Goal: Task Accomplishment & Management: Manage account settings

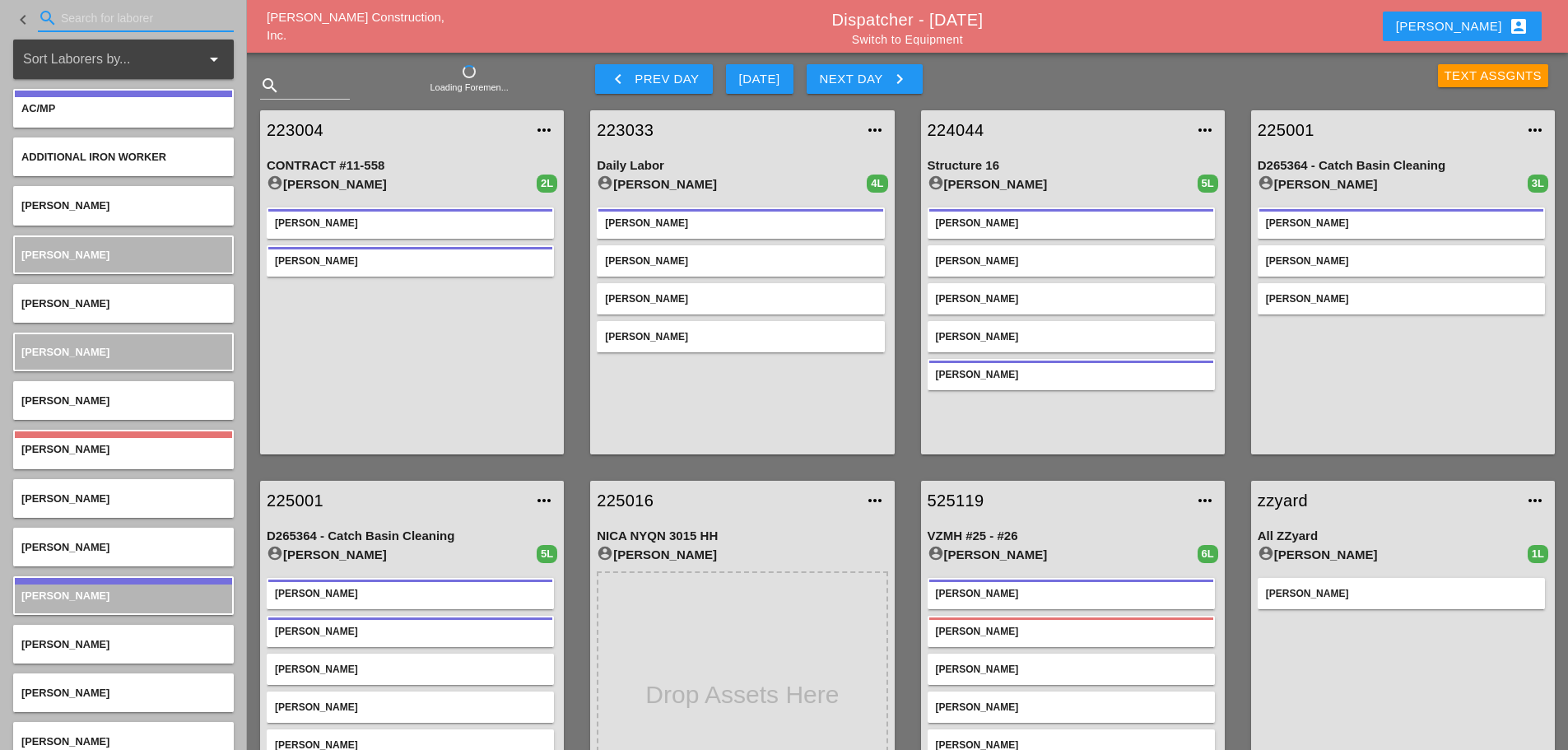
click at [63, 23] on input "Search for laborer" at bounding box center [136, 18] width 150 height 27
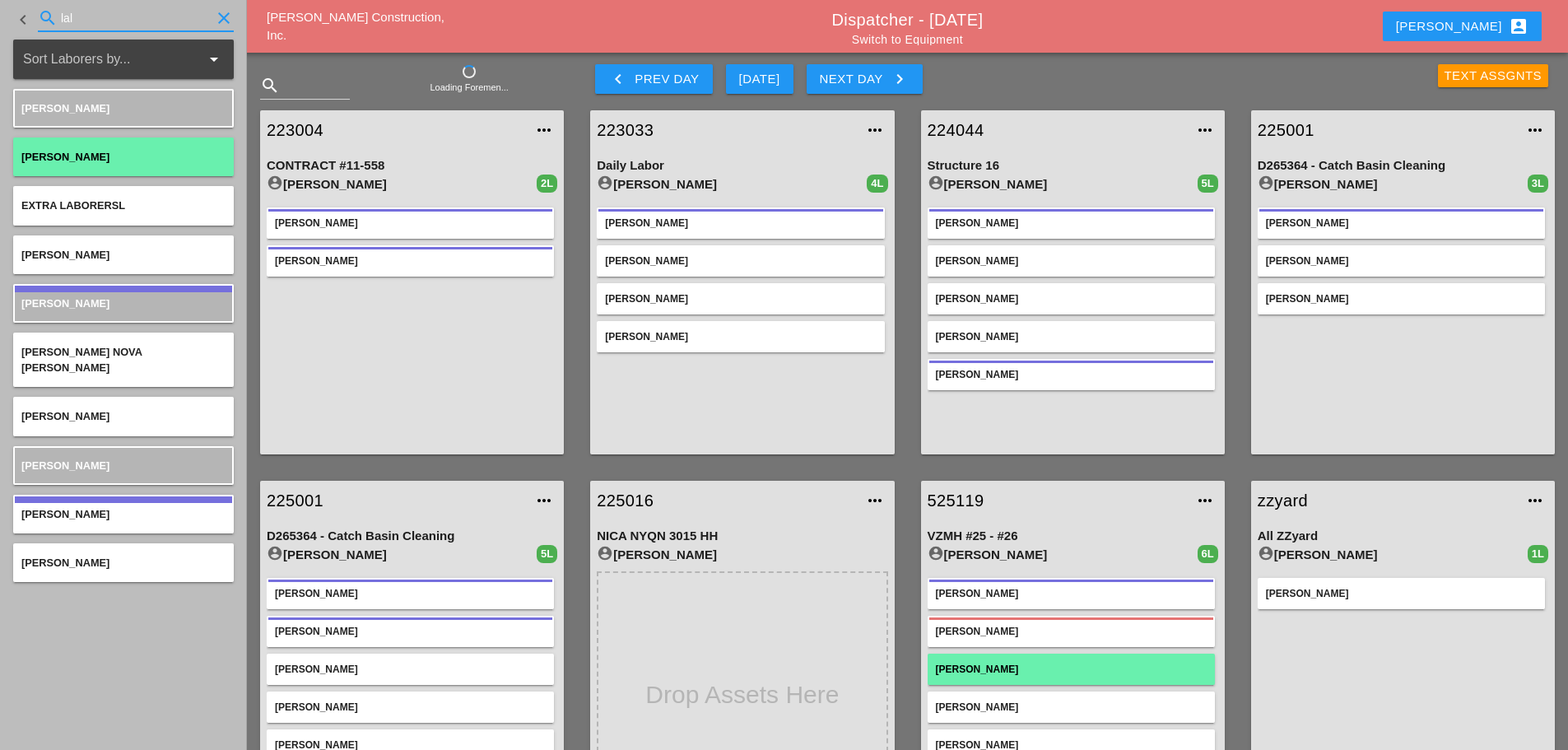
type input "lal"
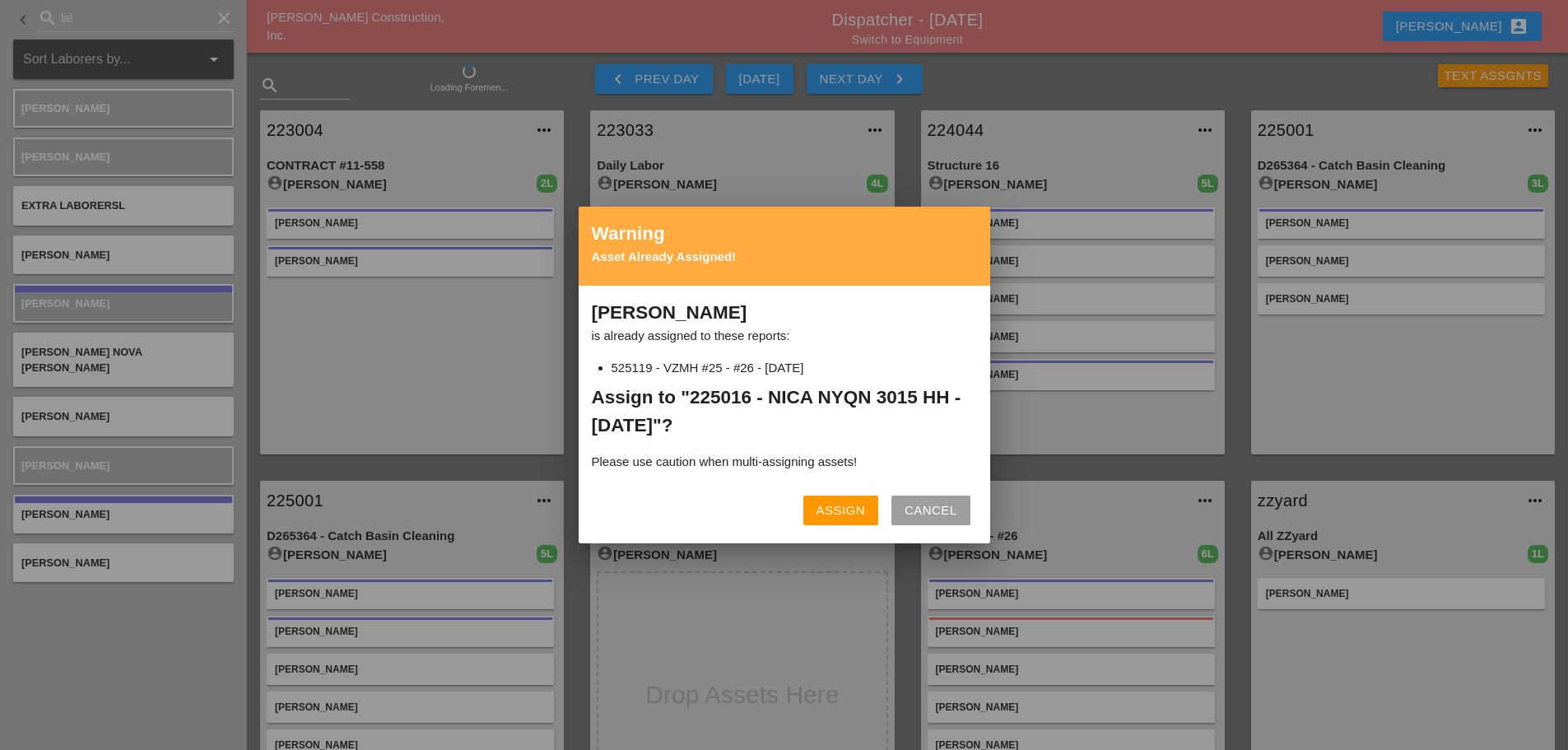
drag, startPoint x: 856, startPoint y: 461, endPoint x: 849, endPoint y: 471, distance: 12.2
click at [853, 465] on p "Please use caution when multi-assigning assets!" at bounding box center [784, 462] width 385 height 32
click at [835, 510] on div "Assign" at bounding box center [841, 511] width 48 height 19
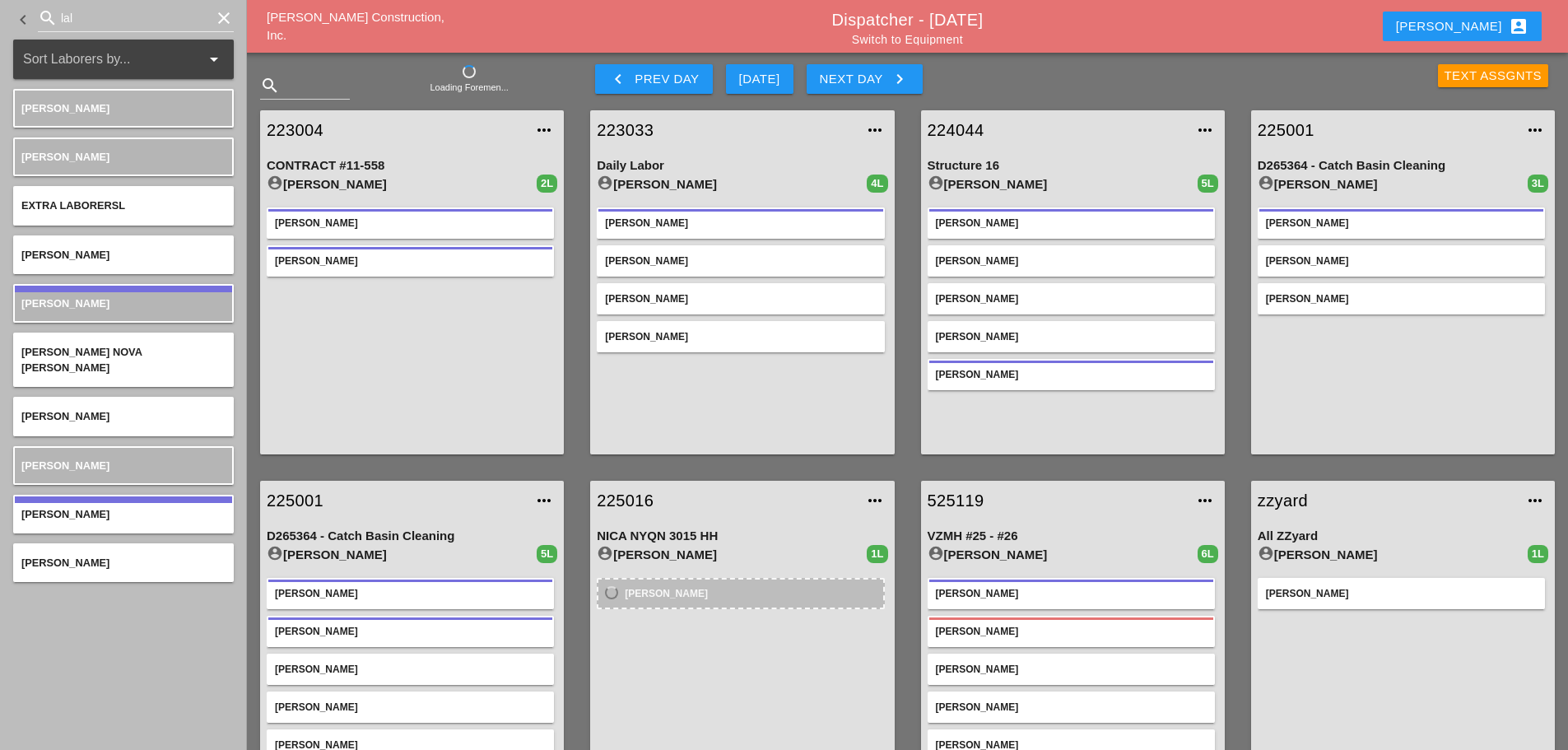
click at [222, 23] on icon "clear" at bounding box center [224, 18] width 20 height 20
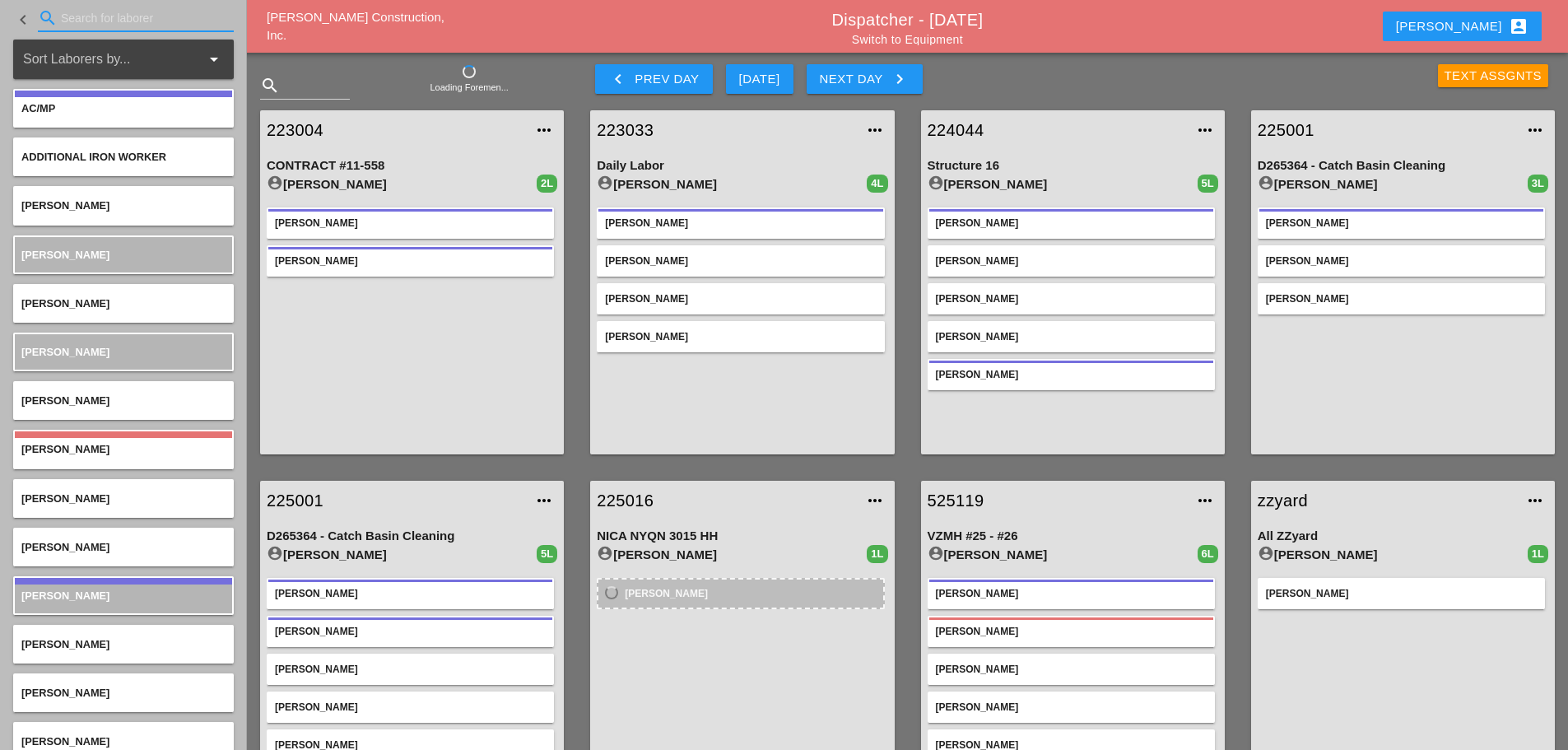
click at [129, 24] on input "Search for laborer" at bounding box center [136, 18] width 150 height 27
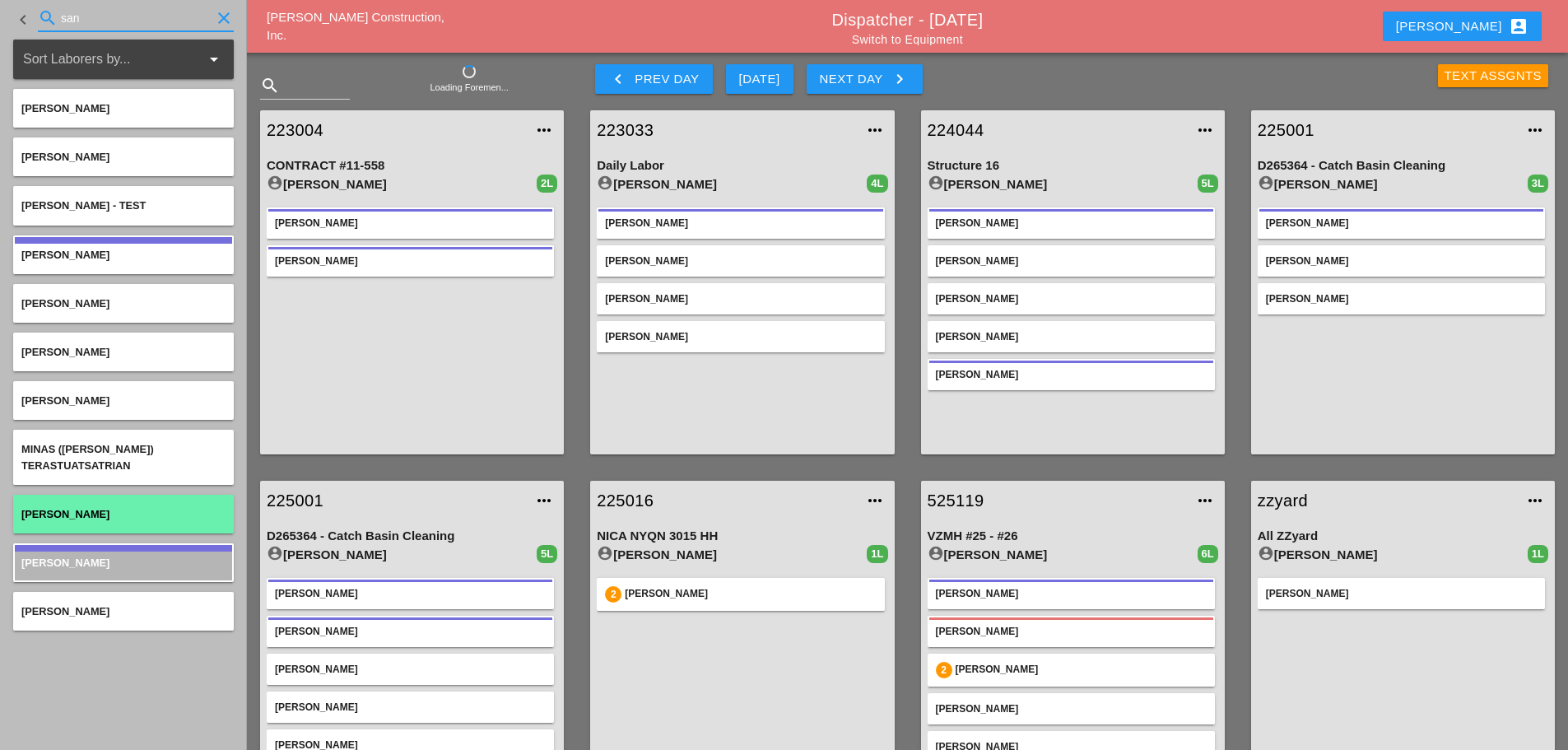
type input "san"
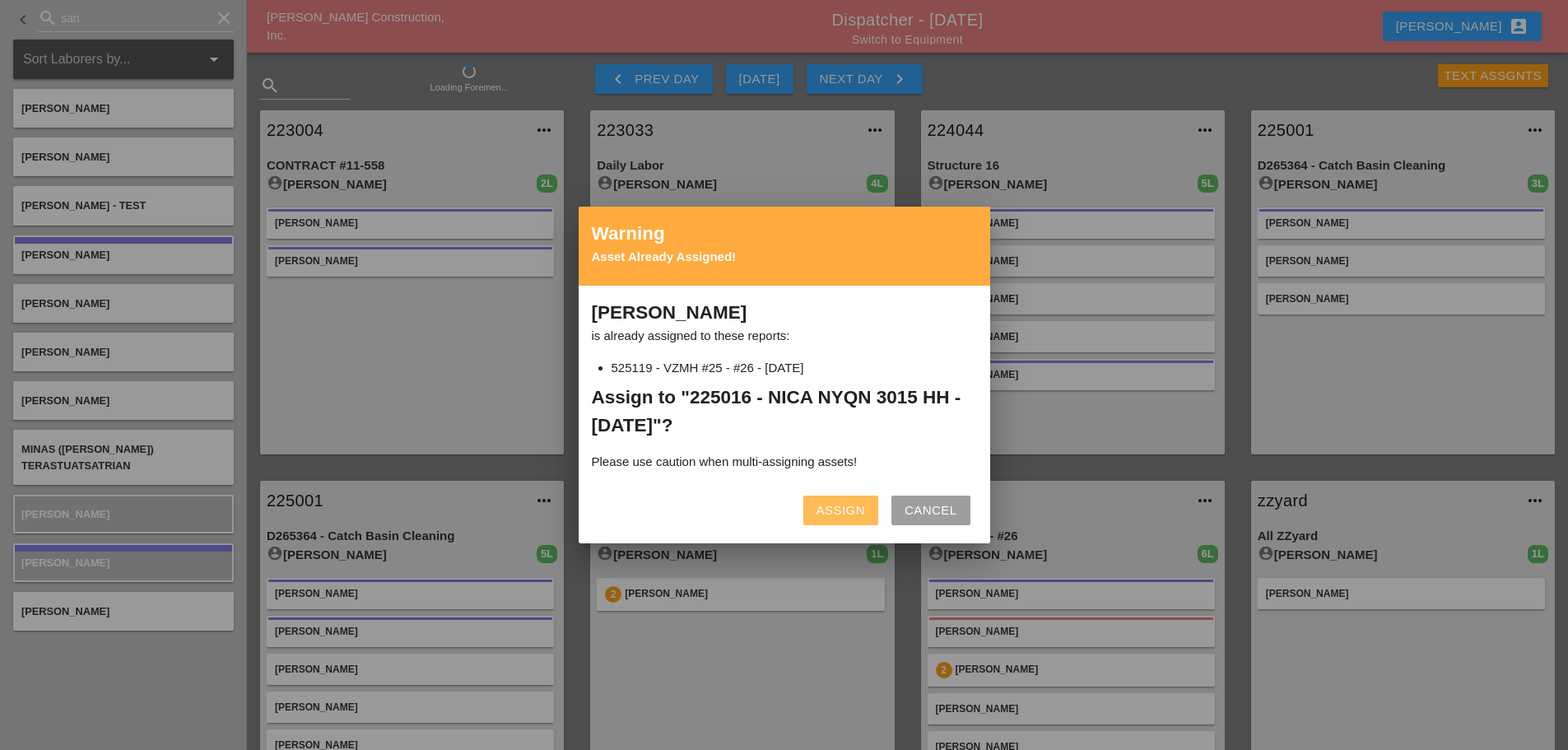
drag, startPoint x: 813, startPoint y: 511, endPoint x: 824, endPoint y: 474, distance: 38.6
click at [814, 512] on button "Assign" at bounding box center [841, 510] width 75 height 29
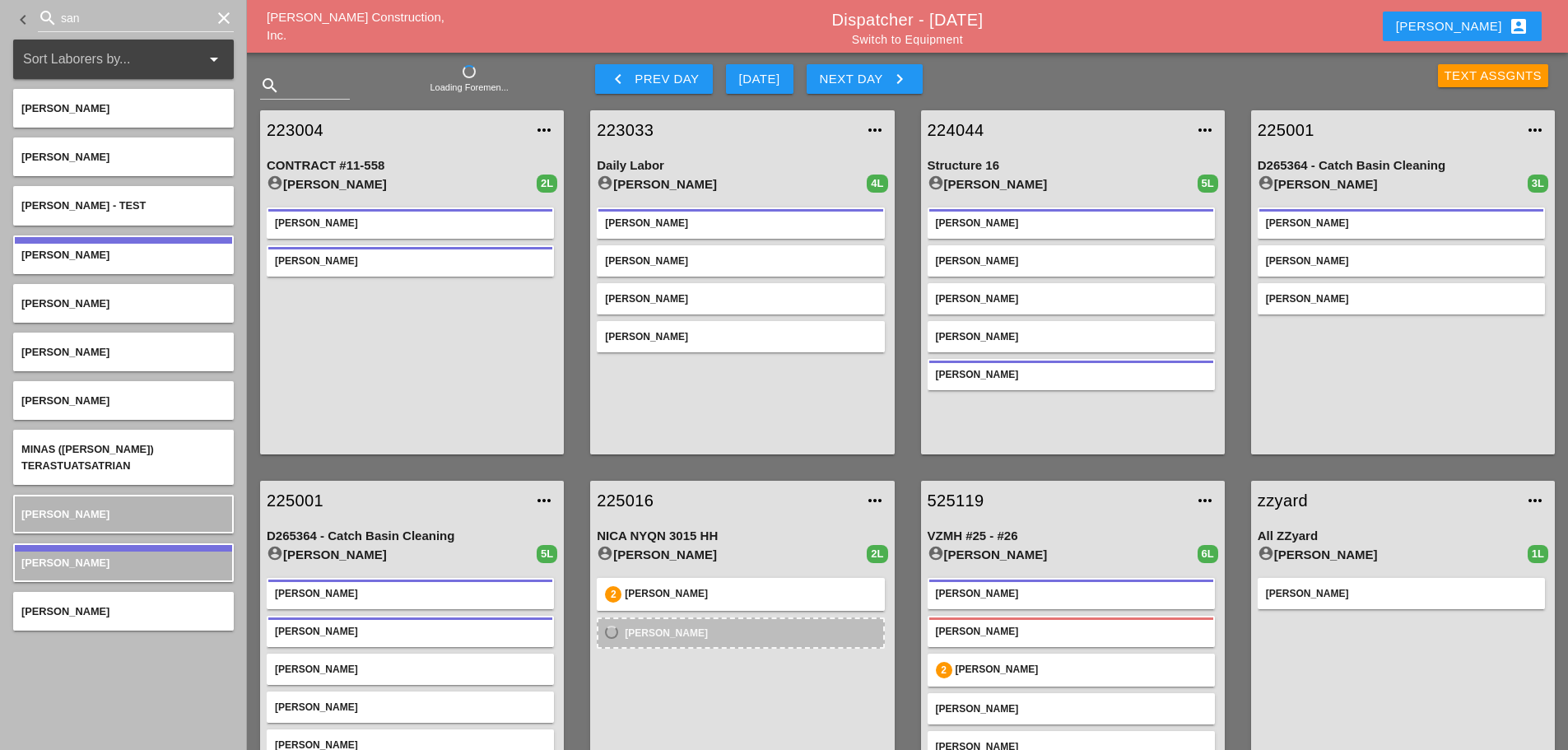
click at [908, 37] on link "Switch to Equipment" at bounding box center [907, 39] width 111 height 13
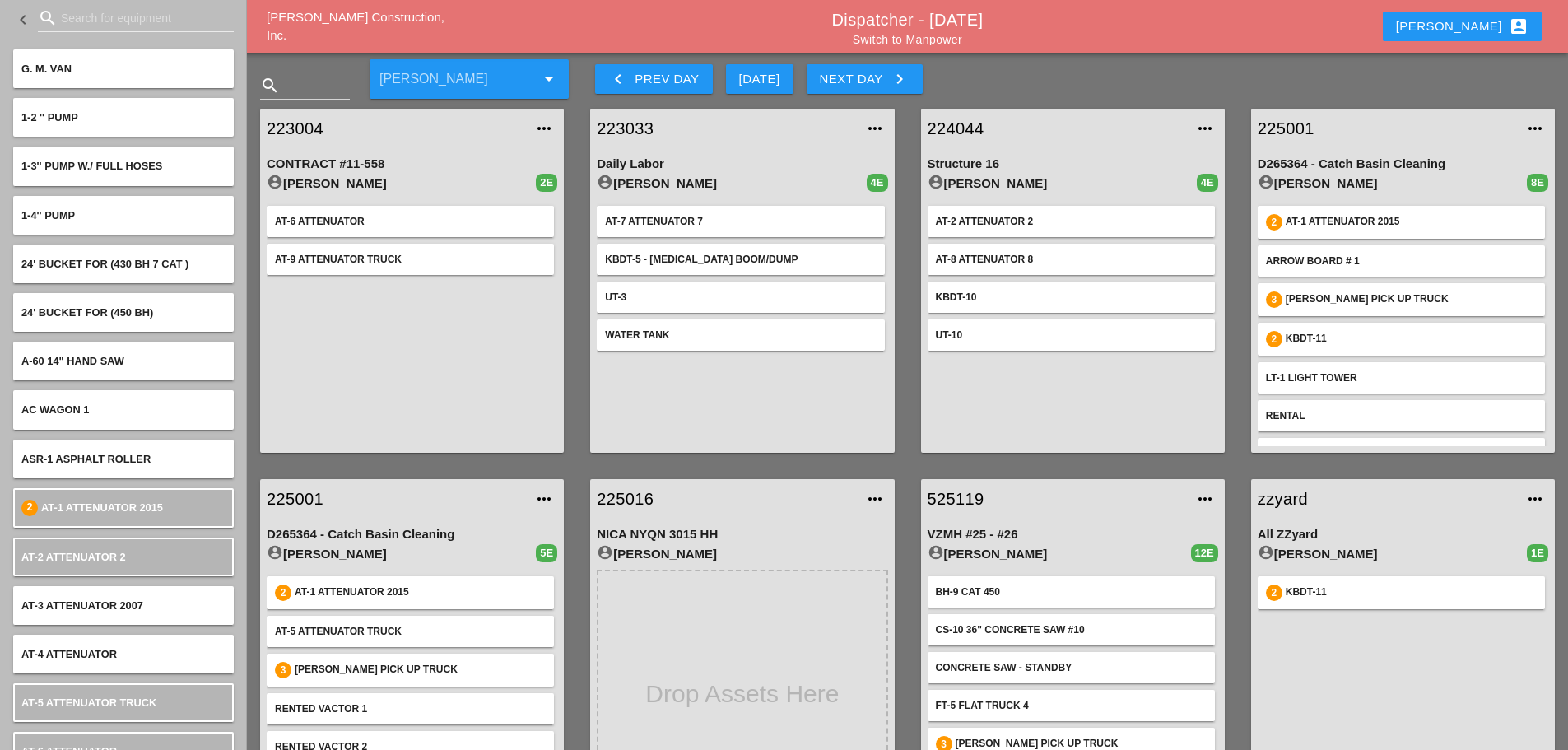
click at [90, 20] on input "Search for equipment" at bounding box center [136, 18] width 150 height 27
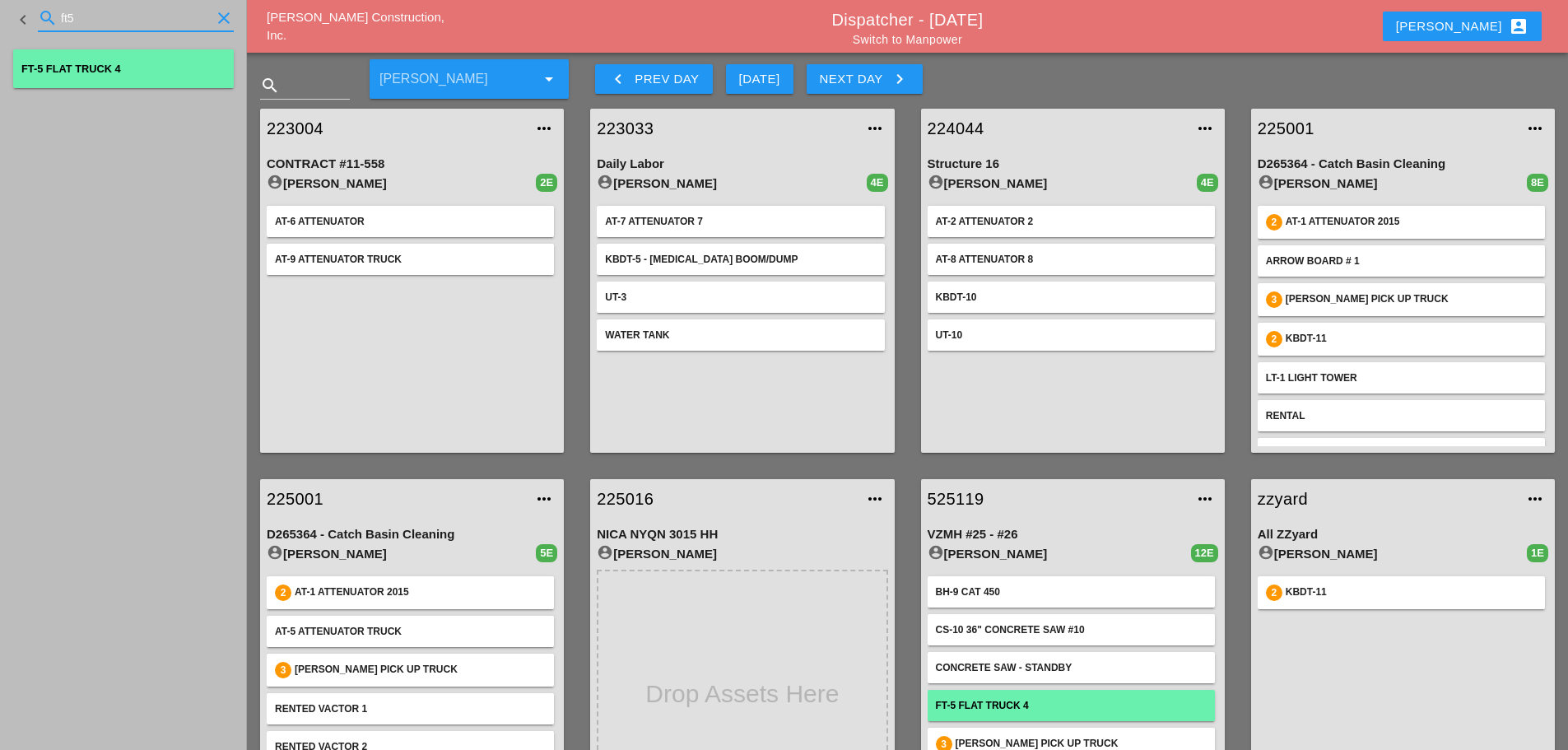
type input "ft5"
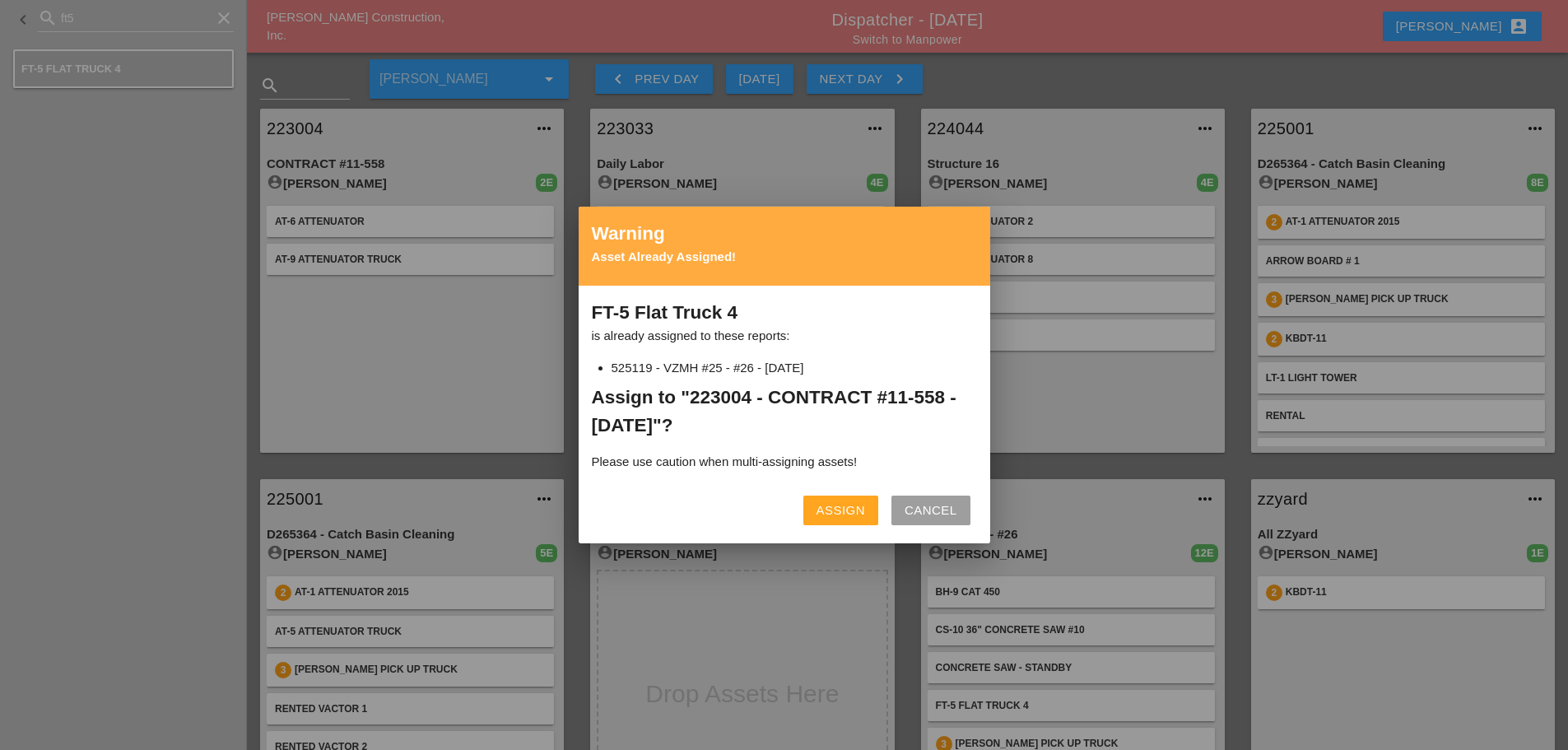
click at [852, 501] on div "Assign" at bounding box center [841, 511] width 48 height 19
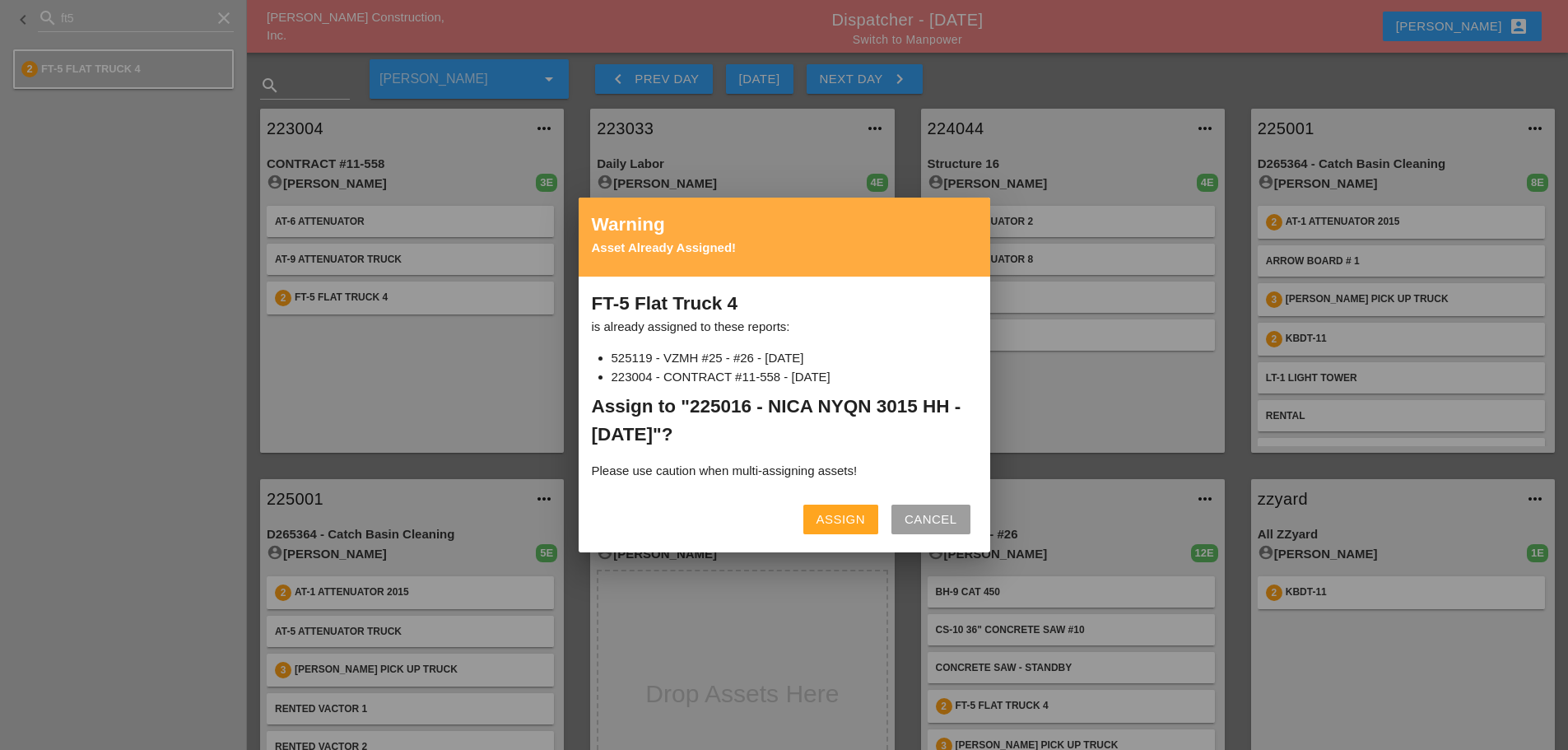
drag, startPoint x: 807, startPoint y: 530, endPoint x: 828, endPoint y: 525, distance: 21.6
click at [809, 531] on button "Assign" at bounding box center [841, 520] width 75 height 29
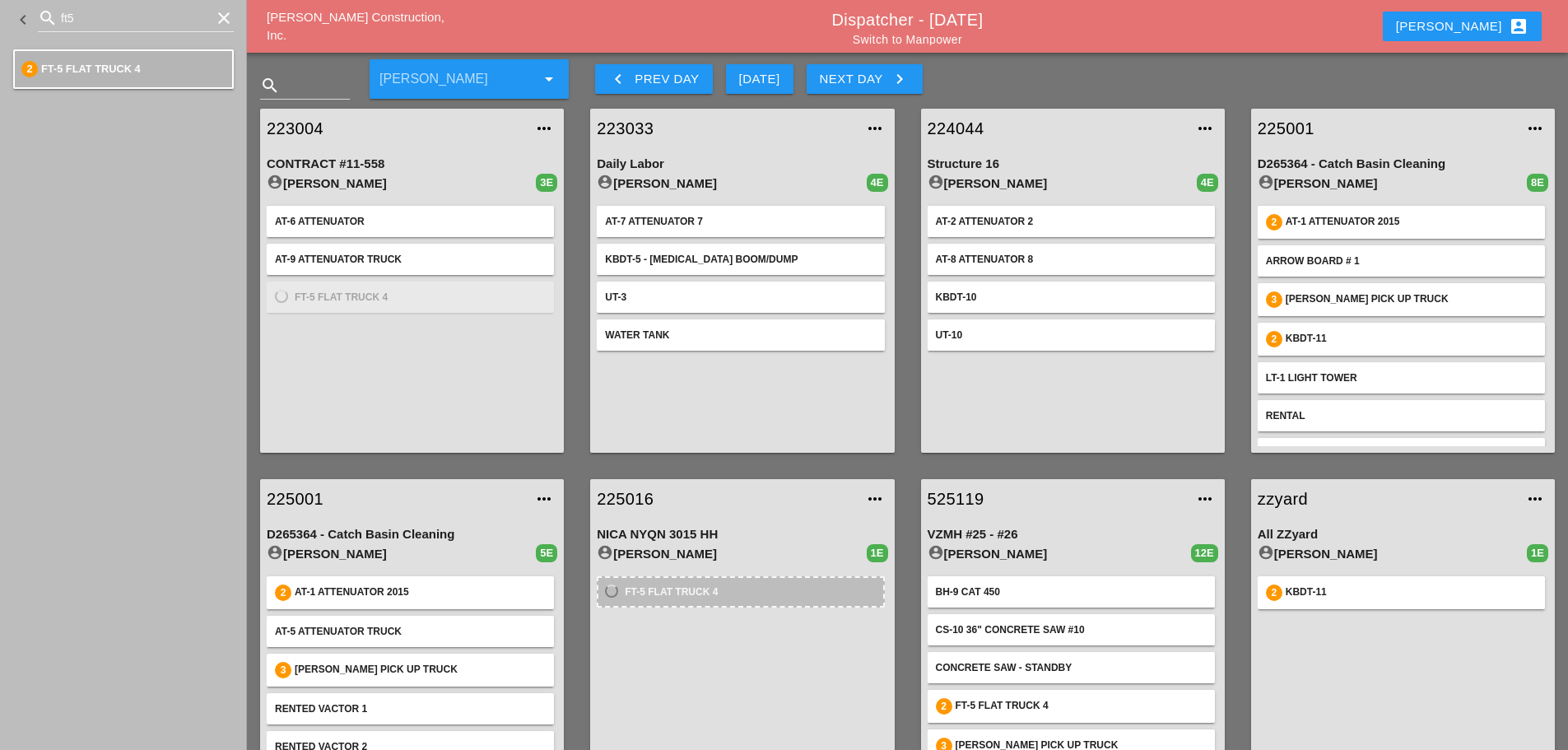
click at [223, 16] on icon "clear" at bounding box center [224, 18] width 20 height 20
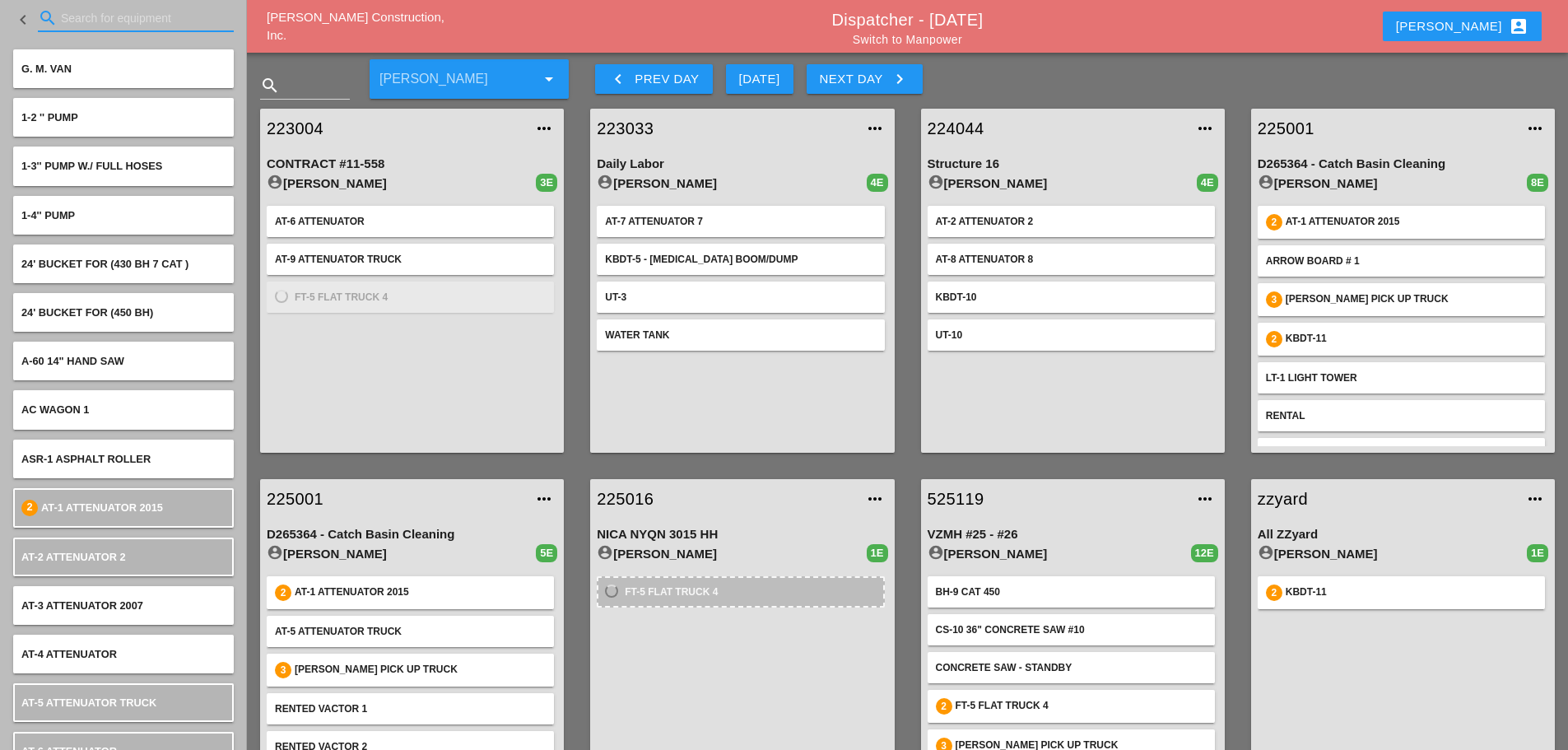
click at [104, 30] on div "search" at bounding box center [135, 18] width 196 height 27
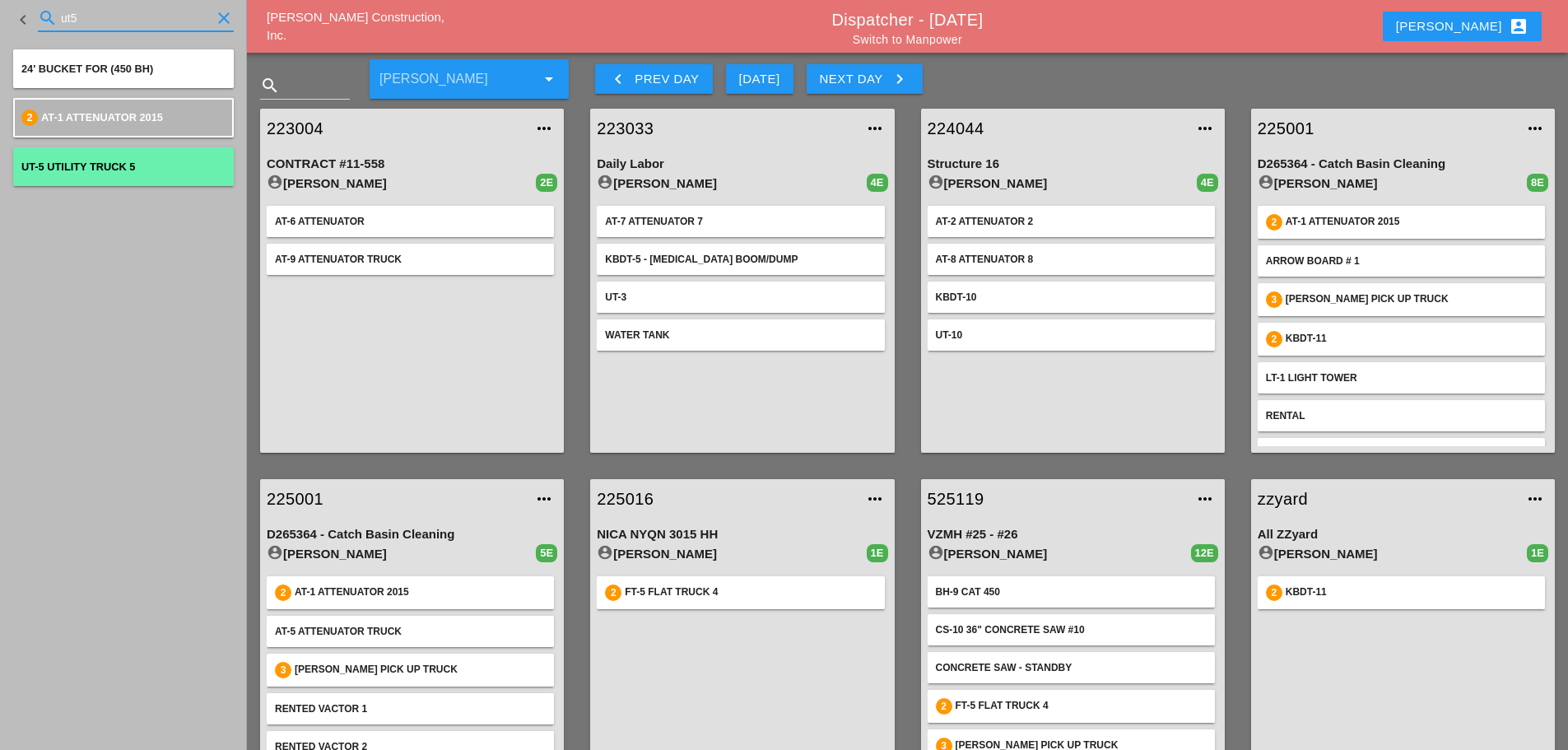
type input "ut5"
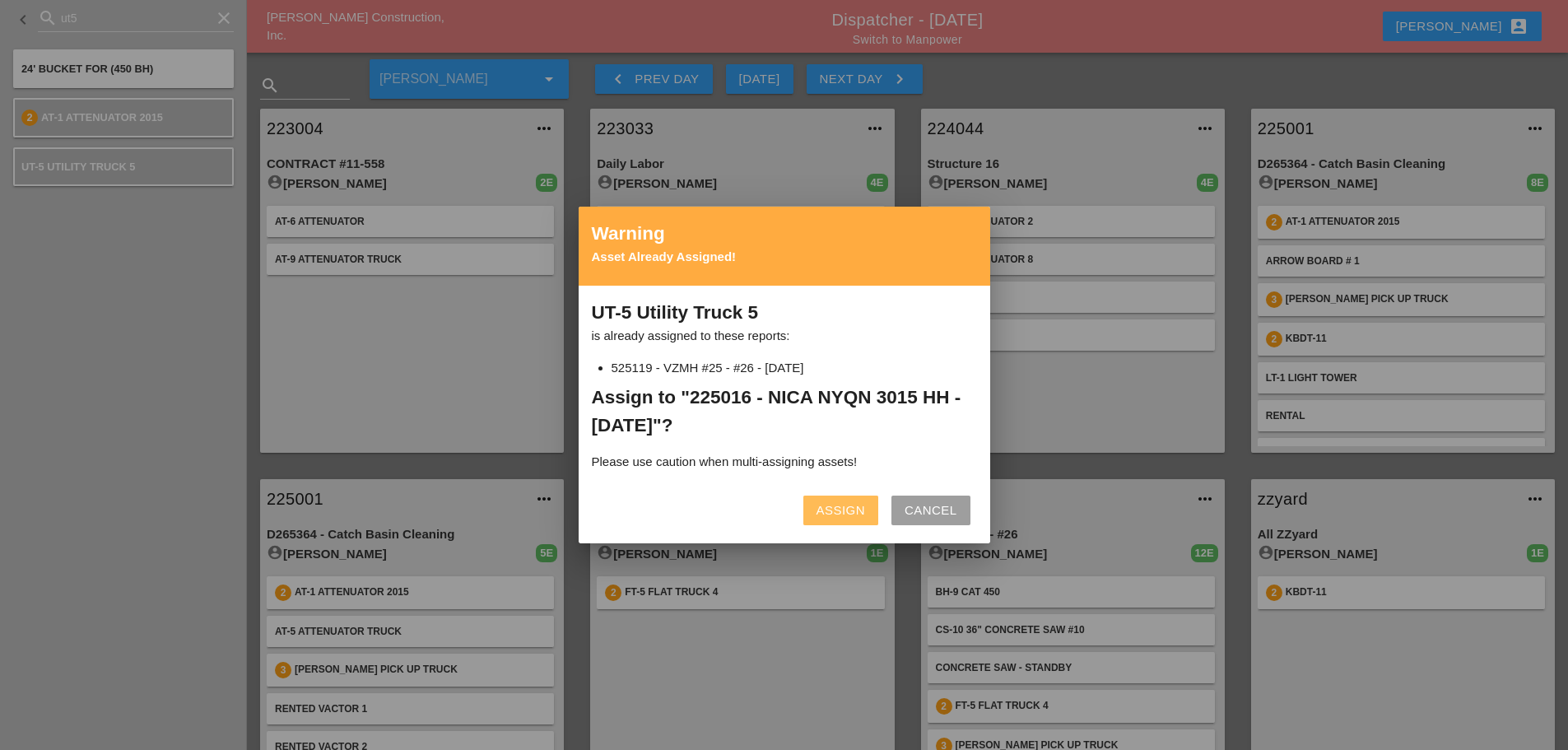
click at [827, 513] on div "Assign" at bounding box center [841, 511] width 48 height 19
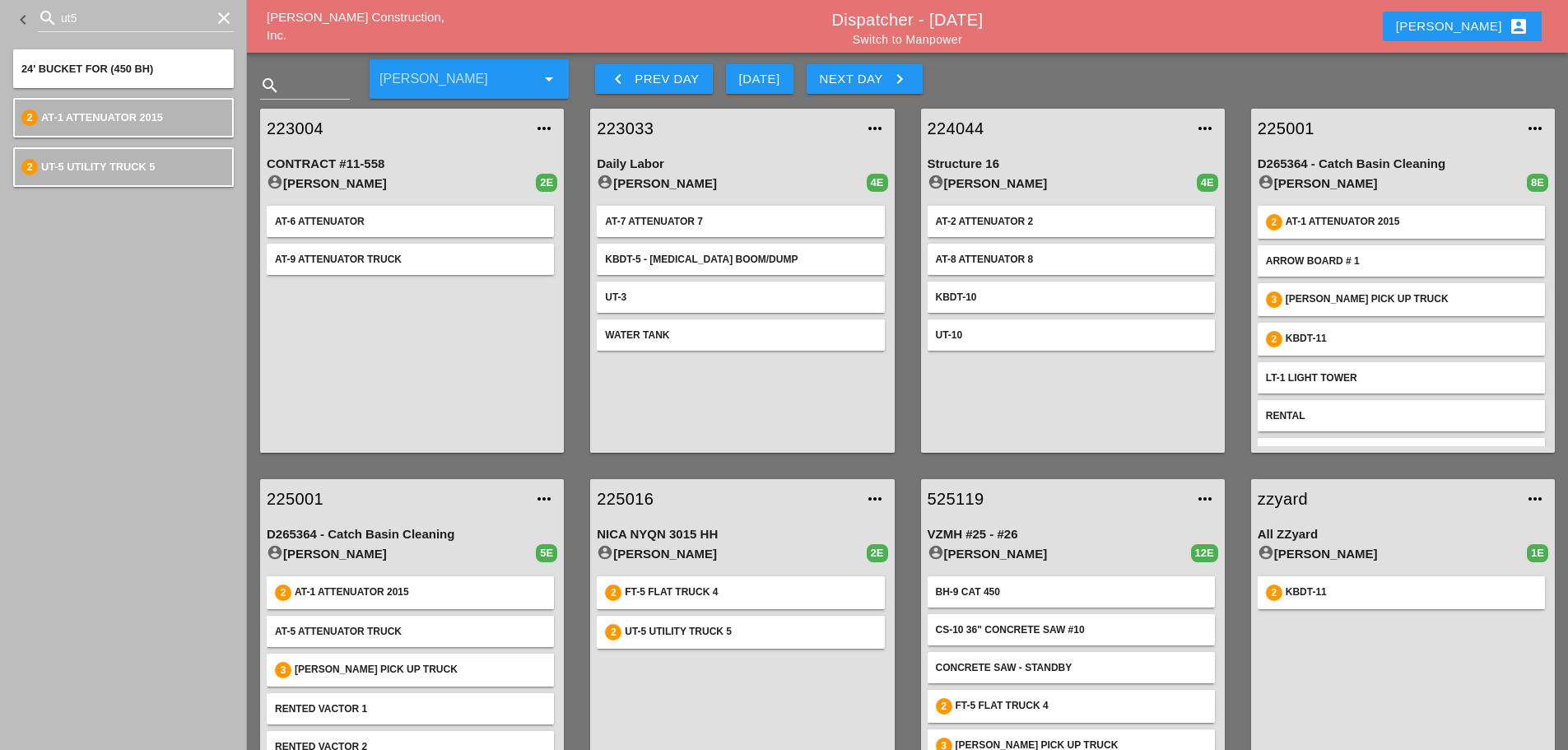
click at [230, 19] on icon "clear" at bounding box center [224, 18] width 20 height 20
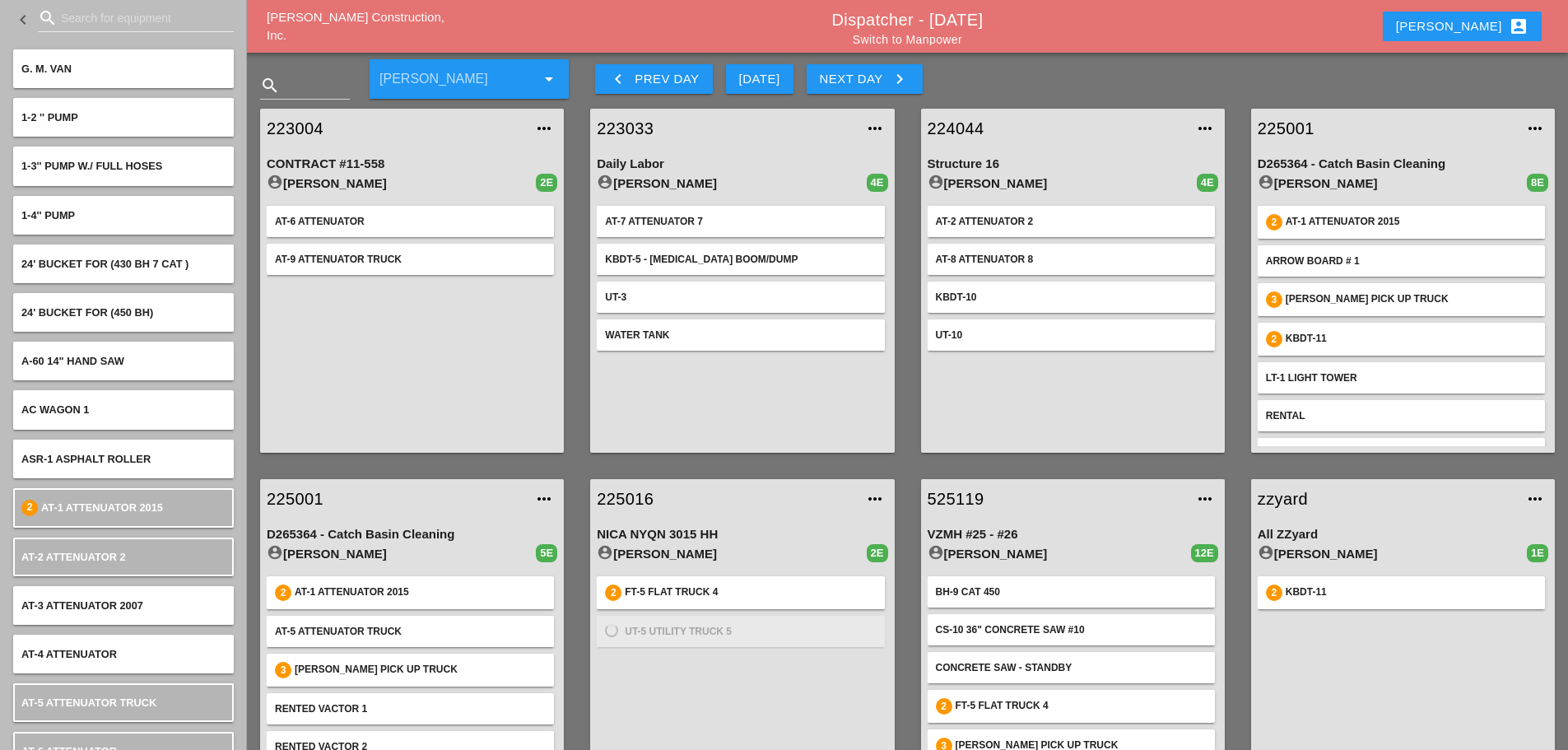
click at [935, 38] on link "Switch to Manpower" at bounding box center [907, 39] width 110 height 13
